Goal: Task Accomplishment & Management: Manage account settings

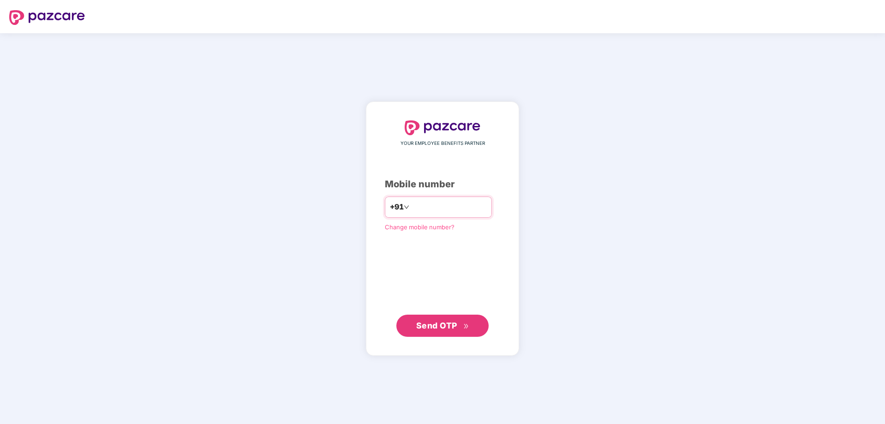
click at [454, 200] on input "number" at bounding box center [449, 207] width 76 height 15
type input "**********"
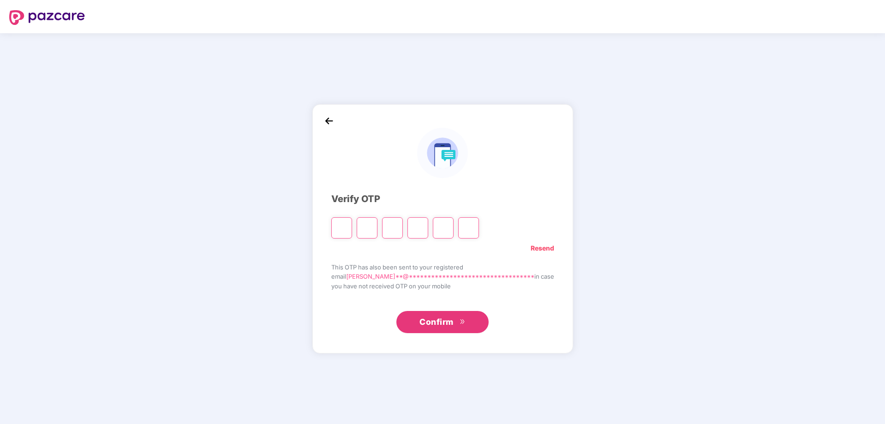
type input "*"
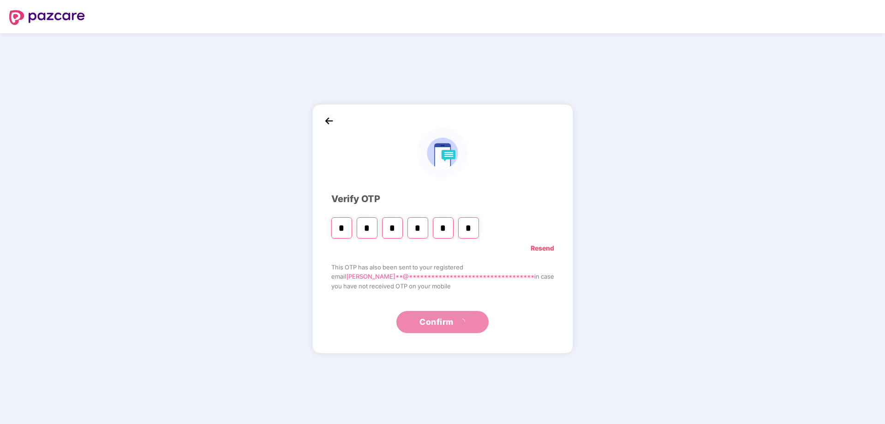
type input "*"
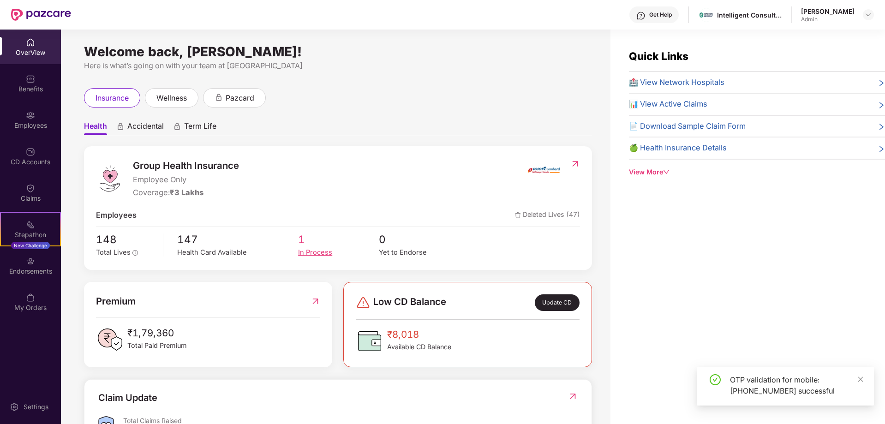
click at [307, 248] on div "In Process" at bounding box center [338, 252] width 81 height 11
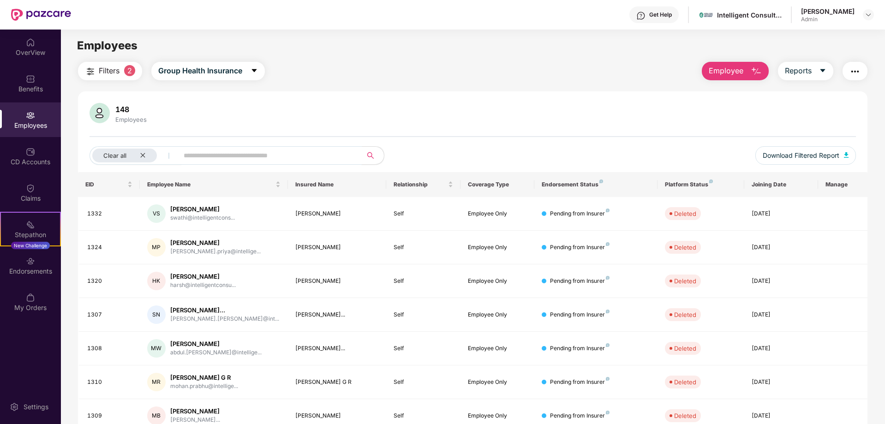
click at [200, 153] on input "text" at bounding box center [267, 156] width 166 height 14
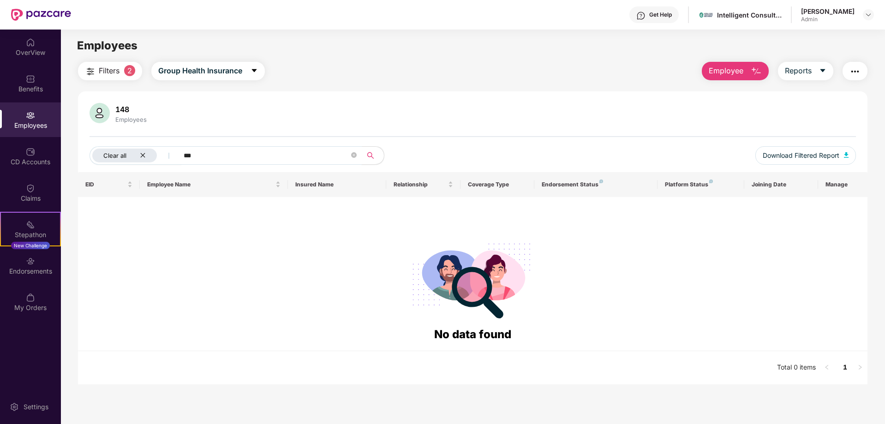
drag, startPoint x: 209, startPoint y: 156, endPoint x: 153, endPoint y: 155, distance: 55.9
click at [153, 155] on div "Clear all ***" at bounding box center [313, 155] width 447 height 18
type input "*"
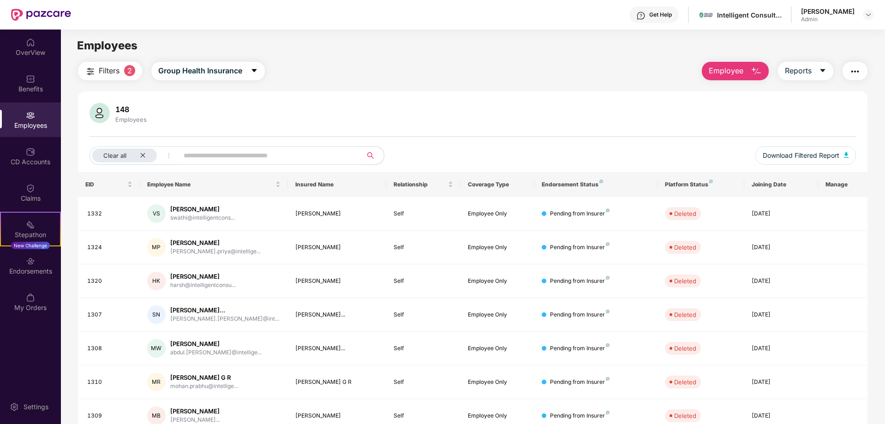
click at [209, 158] on input "text" at bounding box center [267, 156] width 166 height 14
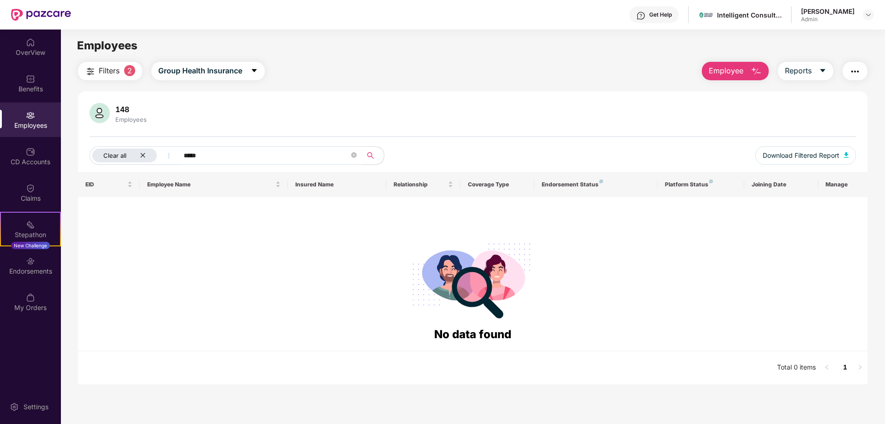
drag, startPoint x: 219, startPoint y: 151, endPoint x: 167, endPoint y: 150, distance: 52.6
click at [167, 150] on div "Clear all *****" at bounding box center [313, 155] width 447 height 18
type input "****"
click at [123, 119] on div "Employees" at bounding box center [131, 119] width 35 height 7
click at [97, 109] on img at bounding box center [100, 113] width 20 height 20
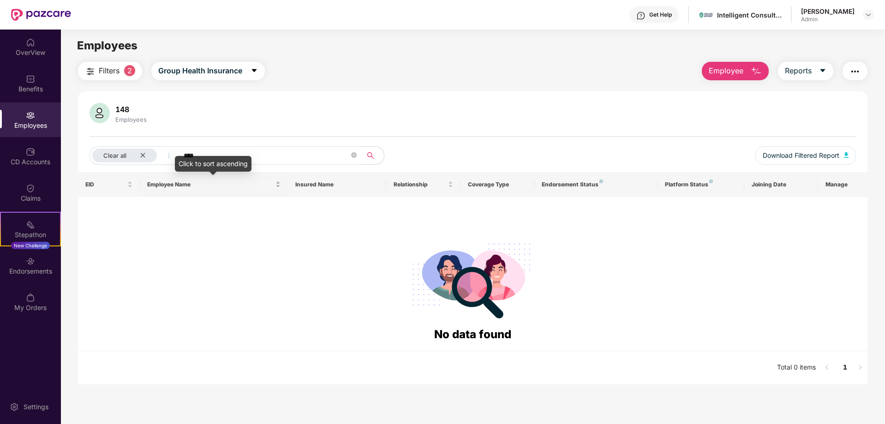
click at [168, 189] on div "Employee Name" at bounding box center [213, 184] width 133 height 9
click at [190, 256] on div at bounding box center [472, 279] width 775 height 94
click at [143, 151] on div "Clear all" at bounding box center [124, 156] width 65 height 14
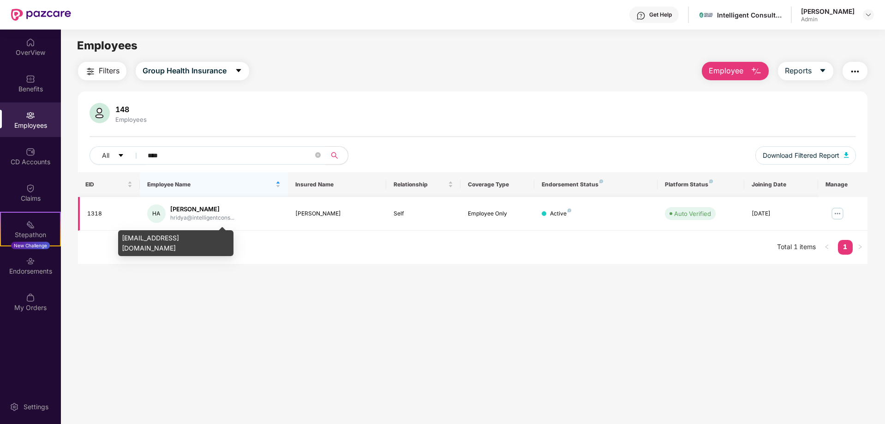
click at [201, 215] on div "hridya@intelligentcons..." at bounding box center [202, 218] width 64 height 9
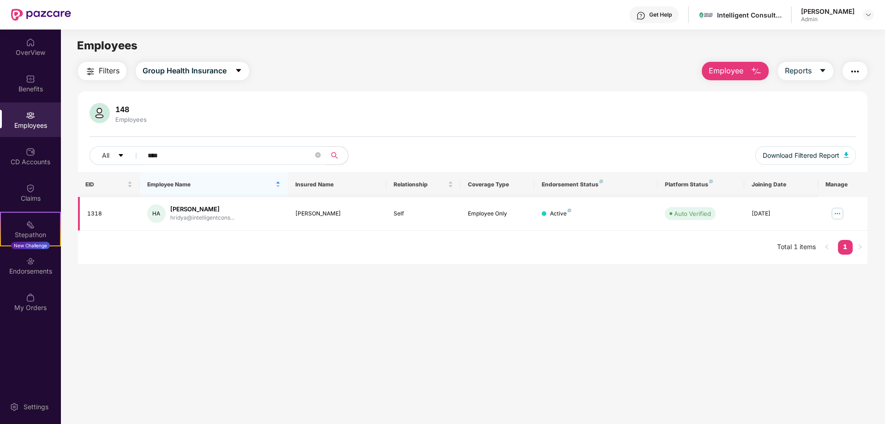
drag, startPoint x: 132, startPoint y: 214, endPoint x: 170, endPoint y: 210, distance: 37.5
click at [134, 214] on td "1318" at bounding box center [109, 214] width 62 height 34
click at [170, 210] on div "[PERSON_NAME]" at bounding box center [202, 209] width 64 height 9
click at [839, 213] on img at bounding box center [837, 213] width 15 height 15
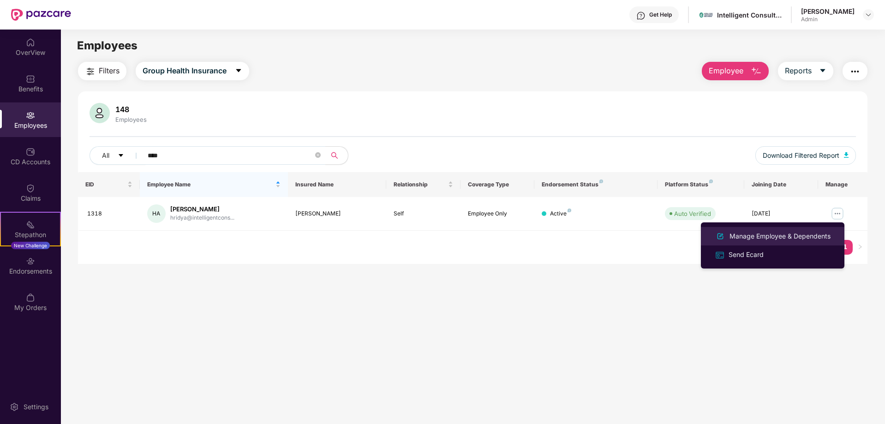
click at [732, 236] on div "Manage Employee & Dependents" at bounding box center [780, 236] width 105 height 10
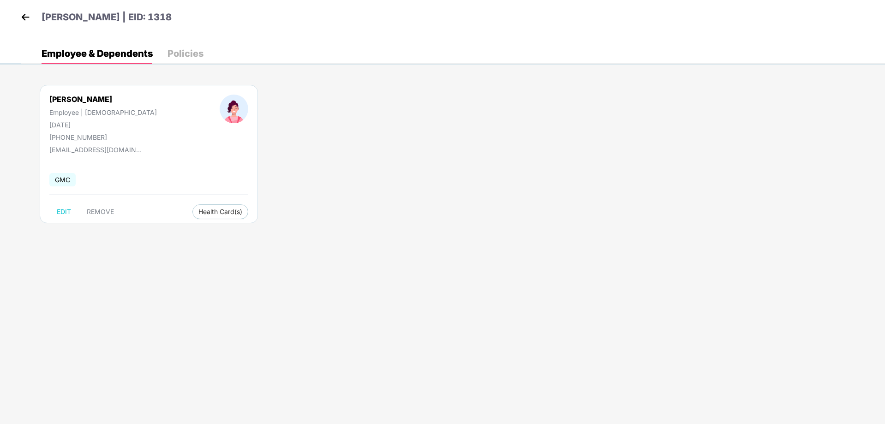
click at [75, 141] on div "[PHONE_NUMBER]" at bounding box center [103, 137] width 108 height 8
click at [198, 210] on span "Health Card(s)" at bounding box center [220, 212] width 44 height 5
click at [202, 214] on span "Health Card(s)" at bounding box center [220, 212] width 44 height 5
click at [226, 228] on span "Health Insurance(Employee Only)" at bounding box center [217, 230] width 114 height 10
